Goal: Task Accomplishment & Management: Use online tool/utility

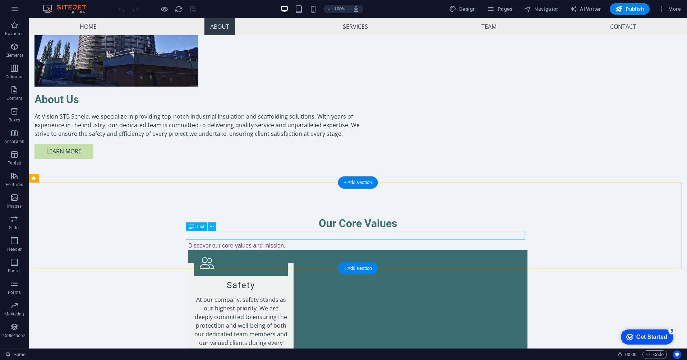
scroll to position [647, 0]
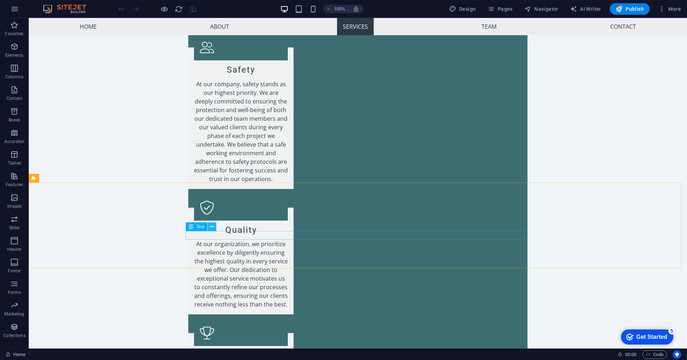
click at [214, 226] on button at bounding box center [212, 226] width 9 height 9
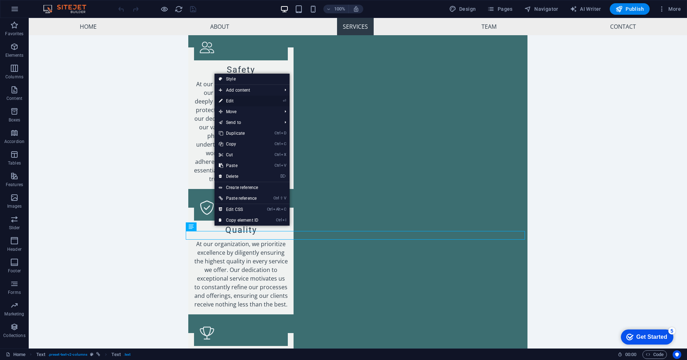
click at [230, 99] on link "⏎ Edit" at bounding box center [239, 101] width 48 height 11
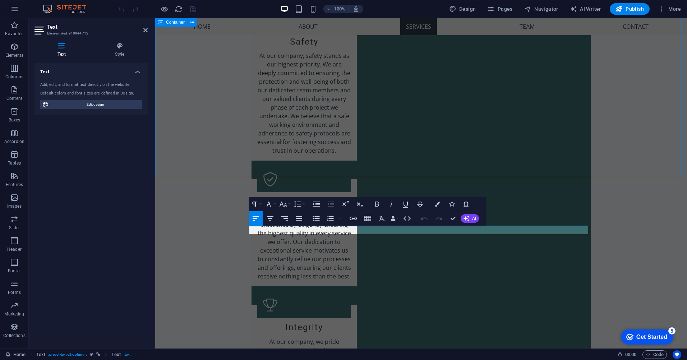
scroll to position [652, 0]
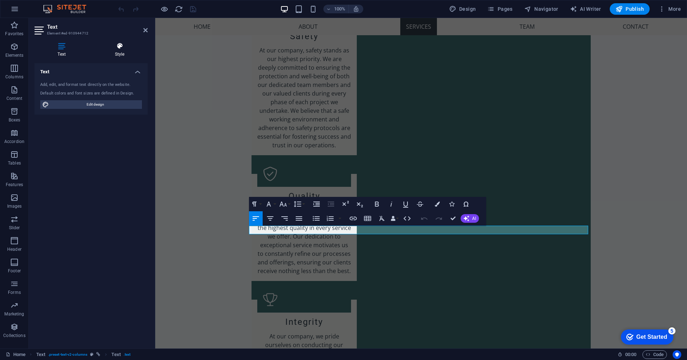
click at [120, 50] on h4 "Style" at bounding box center [120, 49] width 56 height 15
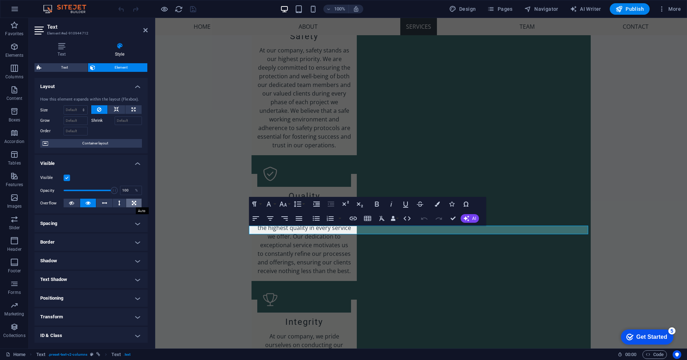
click at [134, 203] on icon at bounding box center [134, 203] width 4 height 9
click at [132, 109] on icon at bounding box center [134, 109] width 4 height 9
type input "100"
select select "%"
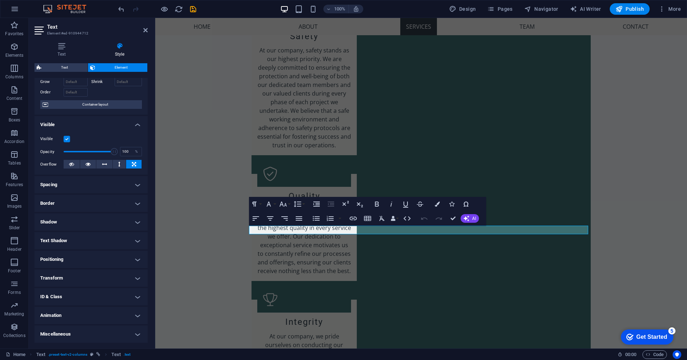
scroll to position [0, 0]
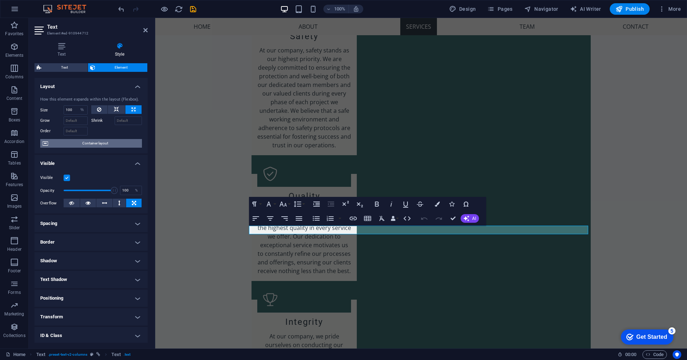
click at [99, 144] on span "Container layout" at bounding box center [94, 143] width 89 height 9
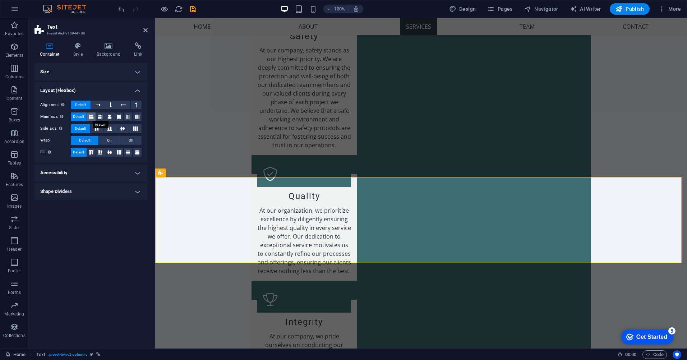
click at [92, 116] on icon at bounding box center [91, 116] width 4 height 9
click at [111, 140] on span "On" at bounding box center [109, 140] width 5 height 9
click at [74, 170] on h4 "Accessibility" at bounding box center [90, 172] width 113 height 17
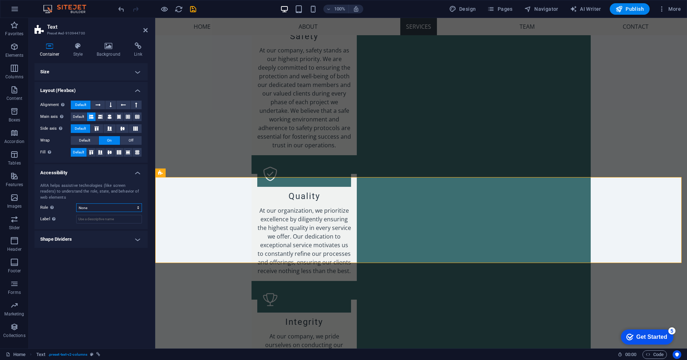
click at [138, 207] on select "None Alert Article Banner Comment Complementary Dialog Footer Header Marquee Pr…" at bounding box center [109, 207] width 66 height 9
select select "banner"
click at [76, 203] on select "None Alert Article Banner Comment Complementary Dialog Footer Header Marquee Pr…" at bounding box center [109, 207] width 66 height 9
click at [132, 237] on h4 "Shape Dividers" at bounding box center [90, 239] width 113 height 17
click at [113, 253] on select "None Triangle Square Diagonal Polygon 1 Polygon 2 Zigzag Multiple Zigzags Waves…" at bounding box center [109, 253] width 66 height 9
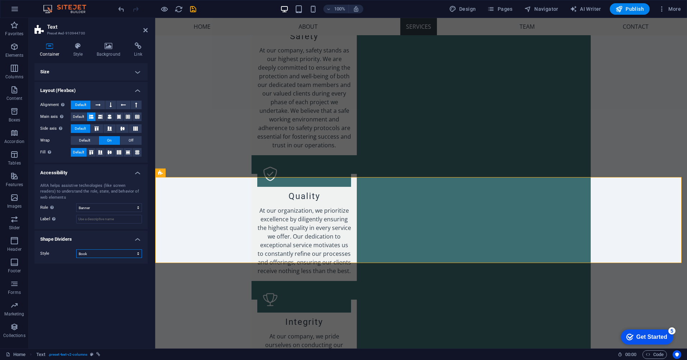
click at [76, 249] on select "None Triangle Square Diagonal Polygon 1 Polygon 2 Zigzag Multiple Zigzags Waves…" at bounding box center [109, 253] width 66 height 9
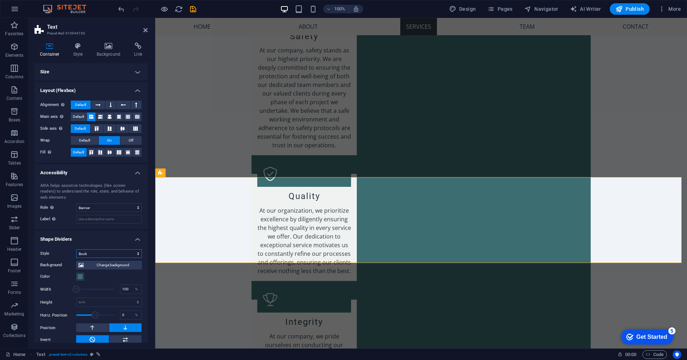
click at [119, 253] on select "None Triangle Square Diagonal Polygon 1 Polygon 2 Zigzag Multiple Zigzags Waves…" at bounding box center [109, 253] width 66 height 9
click at [76, 249] on select "None Triangle Square Diagonal Polygon 1 Polygon 2 Zigzag Multiple Zigzags Waves…" at bounding box center [109, 253] width 66 height 9
click at [131, 256] on select "None Triangle Square Diagonal Polygon 1 Polygon 2 Zigzag Multiple Zigzags Waves…" at bounding box center [109, 253] width 66 height 9
click at [76, 249] on select "None Triangle Square Diagonal Polygon 1 Polygon 2 Zigzag Multiple Zigzags Waves…" at bounding box center [109, 253] width 66 height 9
click at [95, 257] on select "None Triangle Square Diagonal Polygon 1 Polygon 2 Zigzag Multiple Zigzags Waves…" at bounding box center [109, 253] width 66 height 9
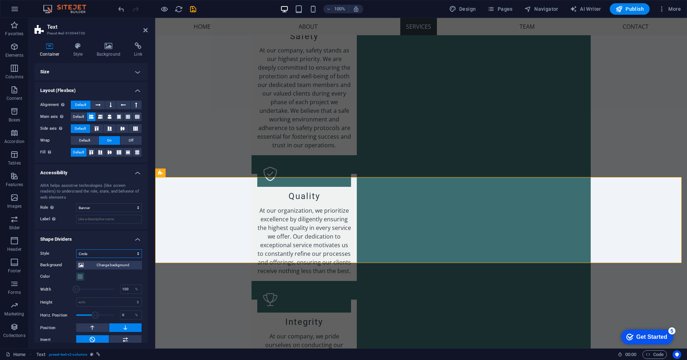
select select "fan"
click at [76, 249] on select "None Triangle Square Diagonal Polygon 1 Polygon 2 Zigzag Multiple Zigzags Waves…" at bounding box center [109, 253] width 66 height 9
click at [79, 275] on span at bounding box center [80, 277] width 6 height 6
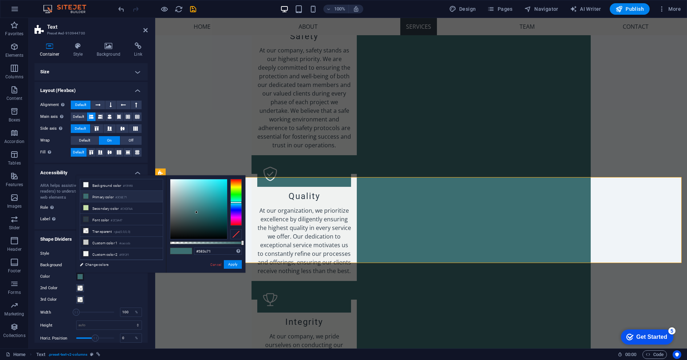
click at [235, 214] on div at bounding box center [235, 202] width 11 height 47
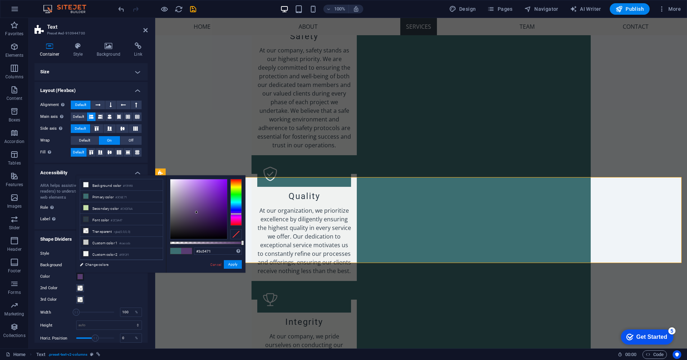
click at [235, 206] on div at bounding box center [235, 202] width 11 height 47
click at [234, 202] on div at bounding box center [235, 202] width 11 height 47
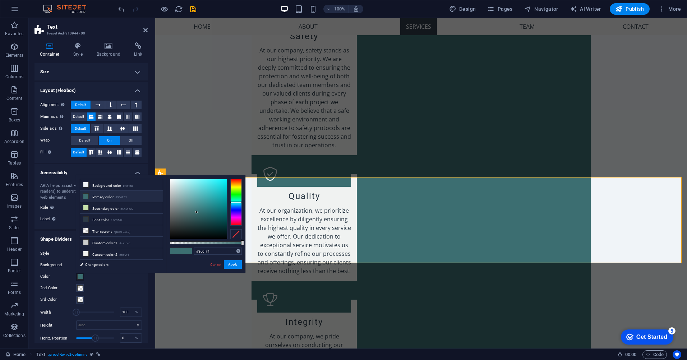
click at [85, 196] on icon at bounding box center [85, 196] width 5 height 5
type input "#3c6e71"
click at [230, 264] on button "Apply" at bounding box center [233, 264] width 18 height 9
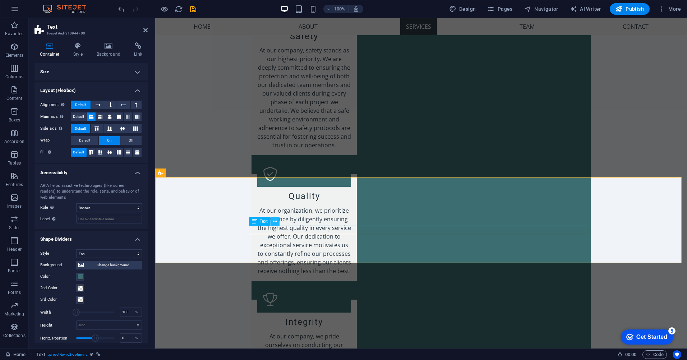
click at [275, 222] on icon at bounding box center [275, 222] width 4 height 8
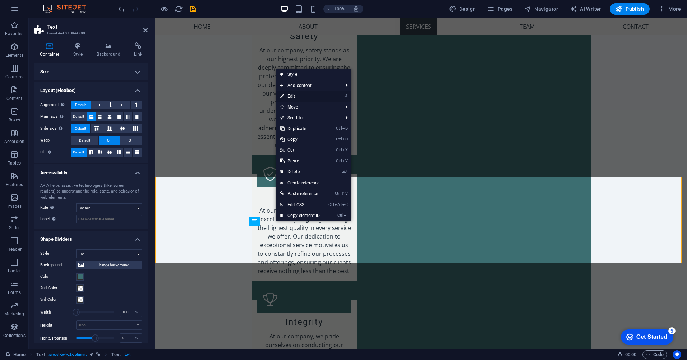
click at [292, 96] on link "⏎ Edit" at bounding box center [300, 96] width 48 height 11
select select "%"
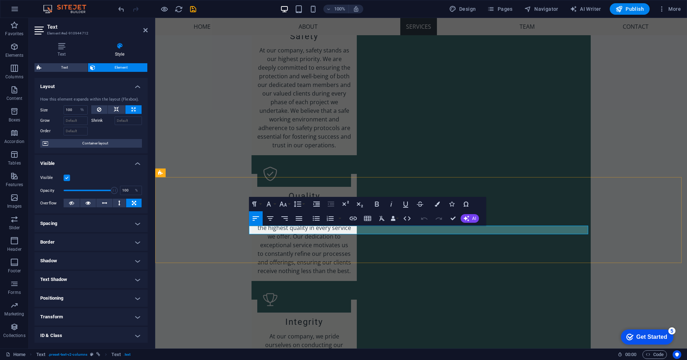
click at [474, 218] on span "AI" at bounding box center [474, 218] width 4 height 4
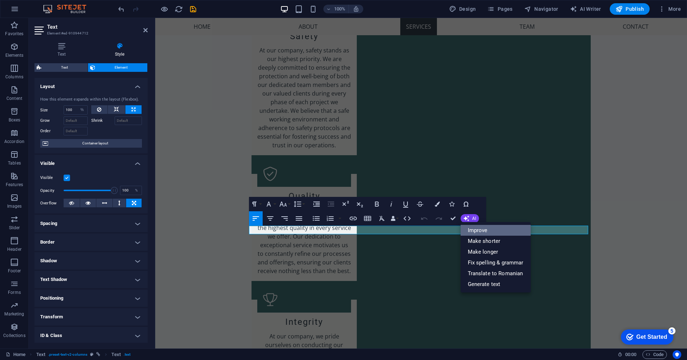
click at [482, 230] on link "Improve" at bounding box center [496, 230] width 70 height 11
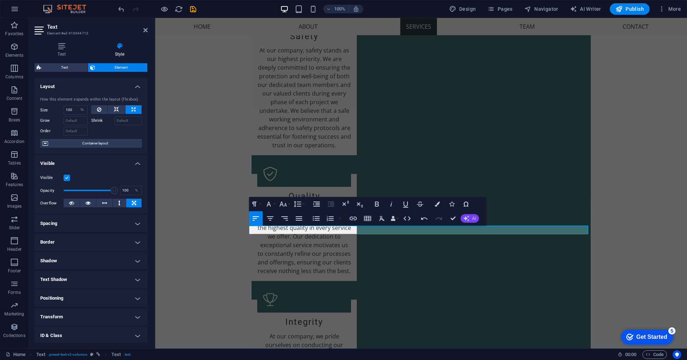
click at [469, 217] on button "AI" at bounding box center [470, 218] width 18 height 9
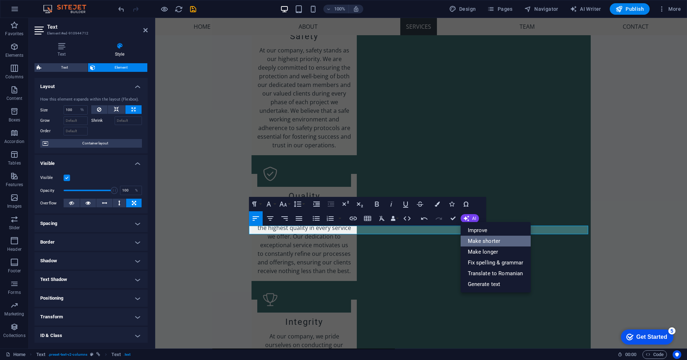
click at [485, 243] on link "Make shorter" at bounding box center [496, 241] width 70 height 11
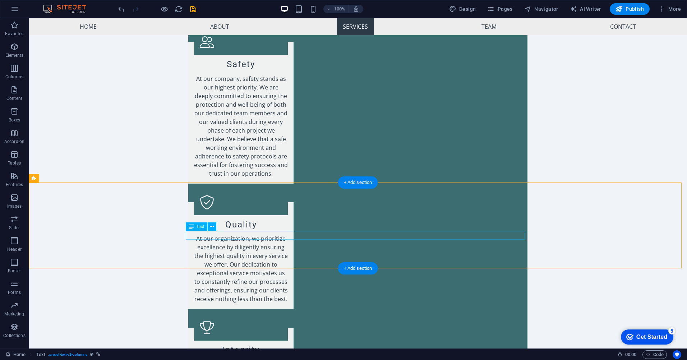
scroll to position [647, 0]
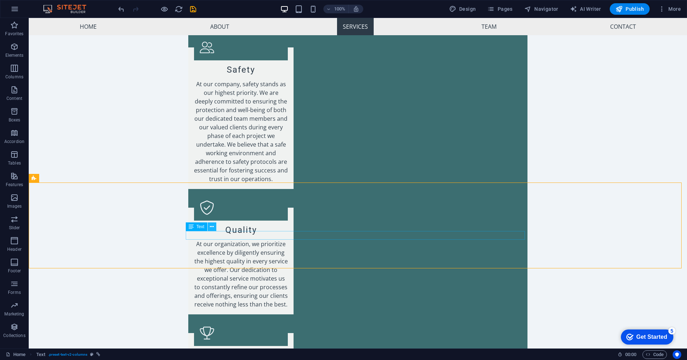
click at [213, 227] on button at bounding box center [212, 226] width 9 height 9
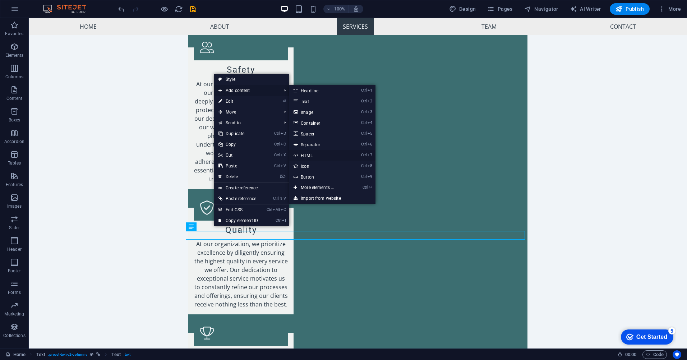
click at [314, 155] on link "Ctrl 7 HTML" at bounding box center [318, 155] width 59 height 11
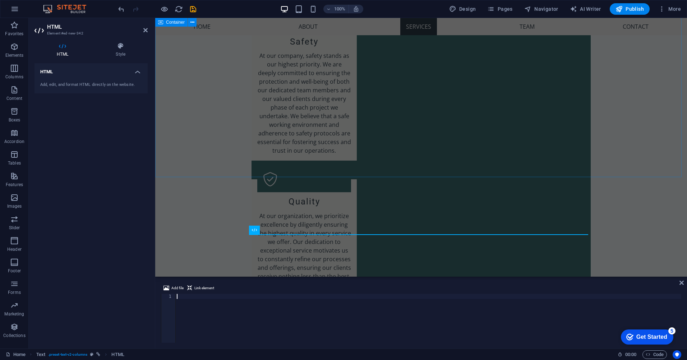
scroll to position [652, 0]
click at [198, 288] on span "Link element" at bounding box center [204, 288] width 20 height 9
click at [181, 296] on div at bounding box center [428, 323] width 506 height 59
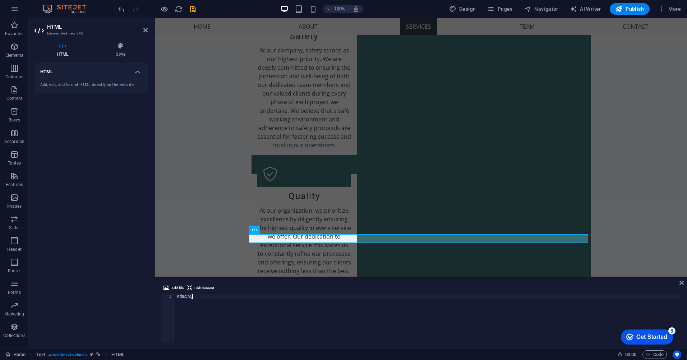
scroll to position [0, 2]
click at [179, 296] on div "Admin@" at bounding box center [428, 323] width 506 height 59
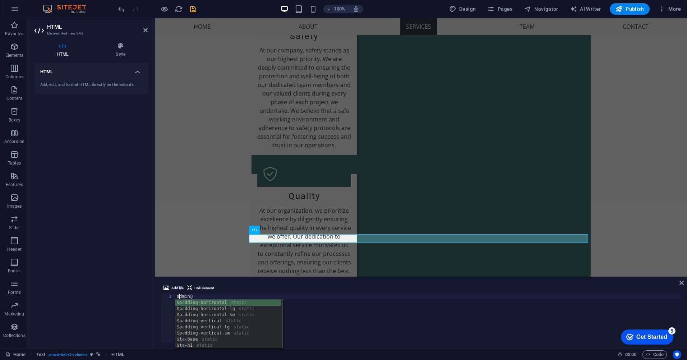
click at [197, 297] on div "admin@" at bounding box center [428, 323] width 506 height 59
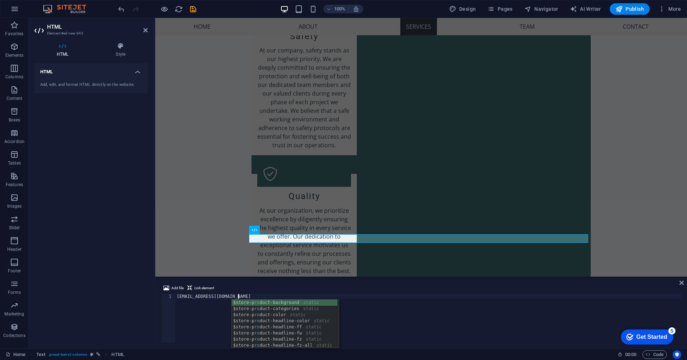
scroll to position [0, 8]
type textarea "[EMAIL_ADDRESS][DOMAIN_NAME]"
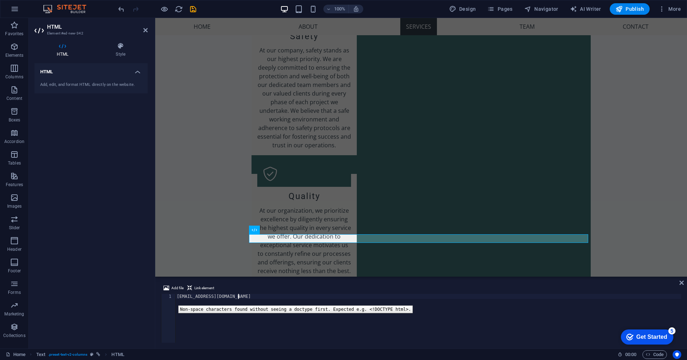
click at [181, 303] on div "[EMAIL_ADDRESS][DOMAIN_NAME]" at bounding box center [428, 323] width 506 height 59
